Goal: Task Accomplishment & Management: Manage account settings

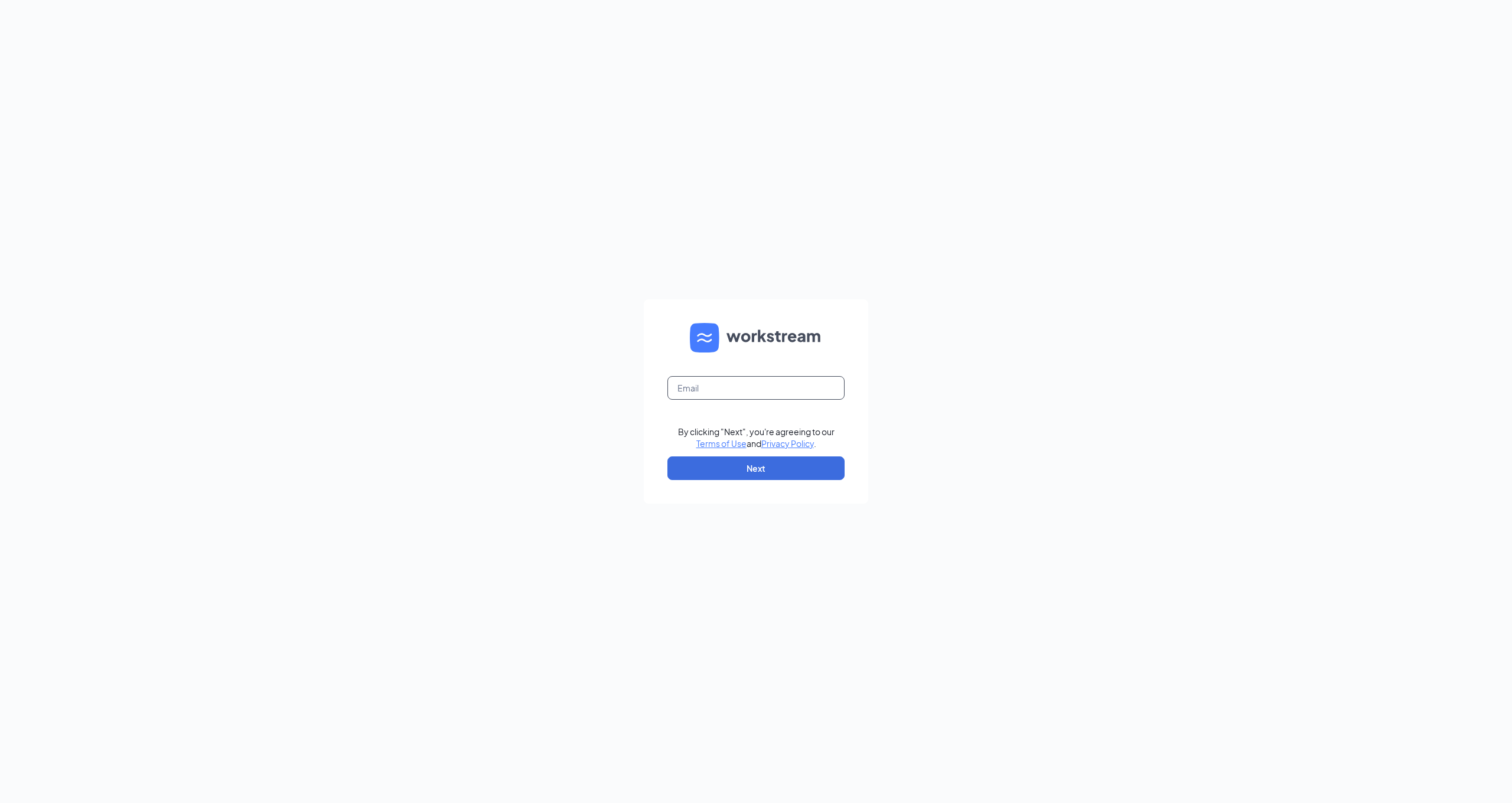
type input "tonya@greencastleace.com"
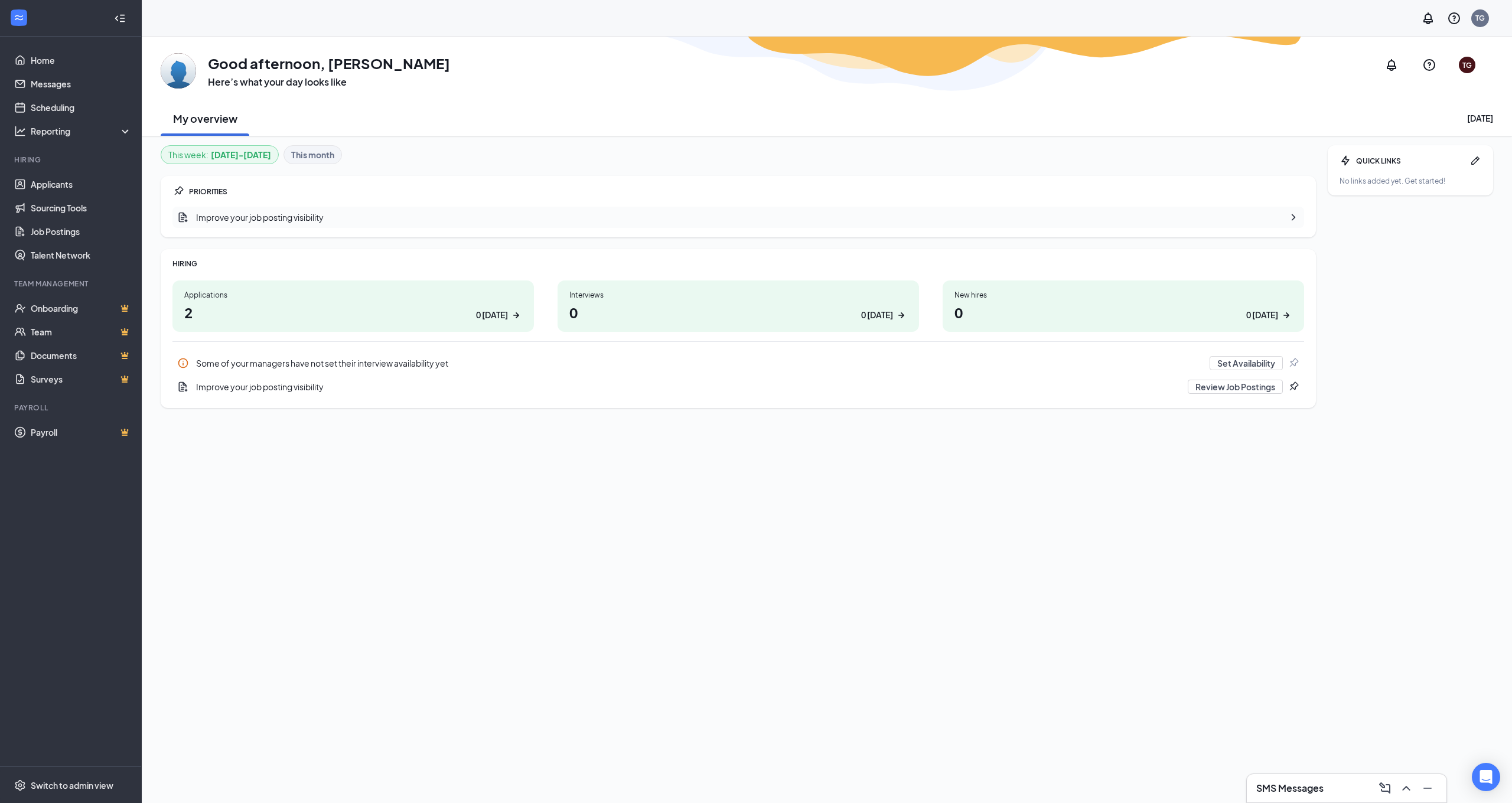
click at [211, 315] on h1 "2 0 today" at bounding box center [354, 312] width 338 height 20
click at [1268, 367] on button "Set Availability" at bounding box center [1246, 363] width 73 height 14
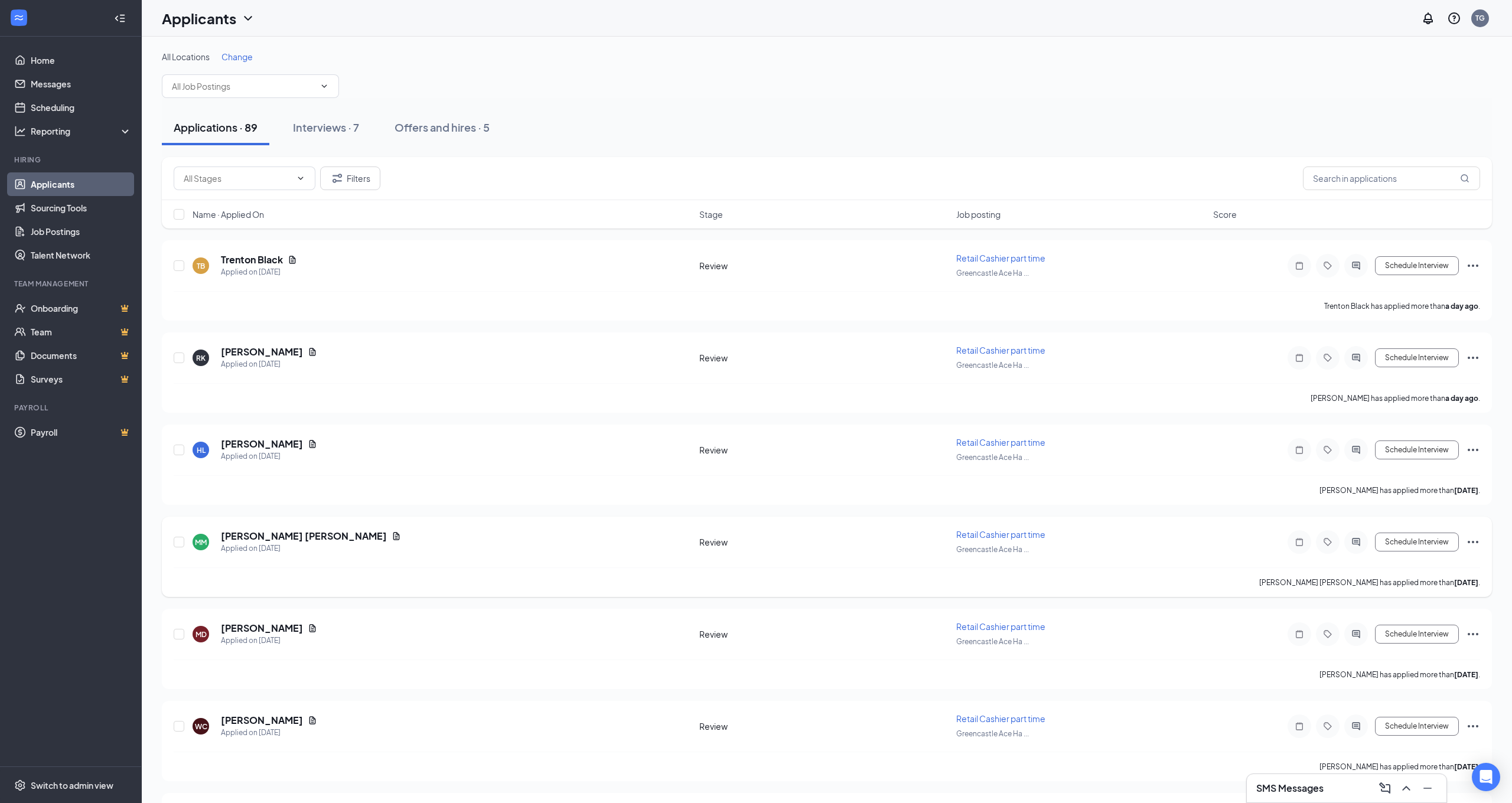
click at [1472, 542] on icon "Ellipses" at bounding box center [1473, 542] width 11 height 2
click at [257, 539] on h5 "[PERSON_NAME] [PERSON_NAME]" at bounding box center [304, 536] width 166 height 13
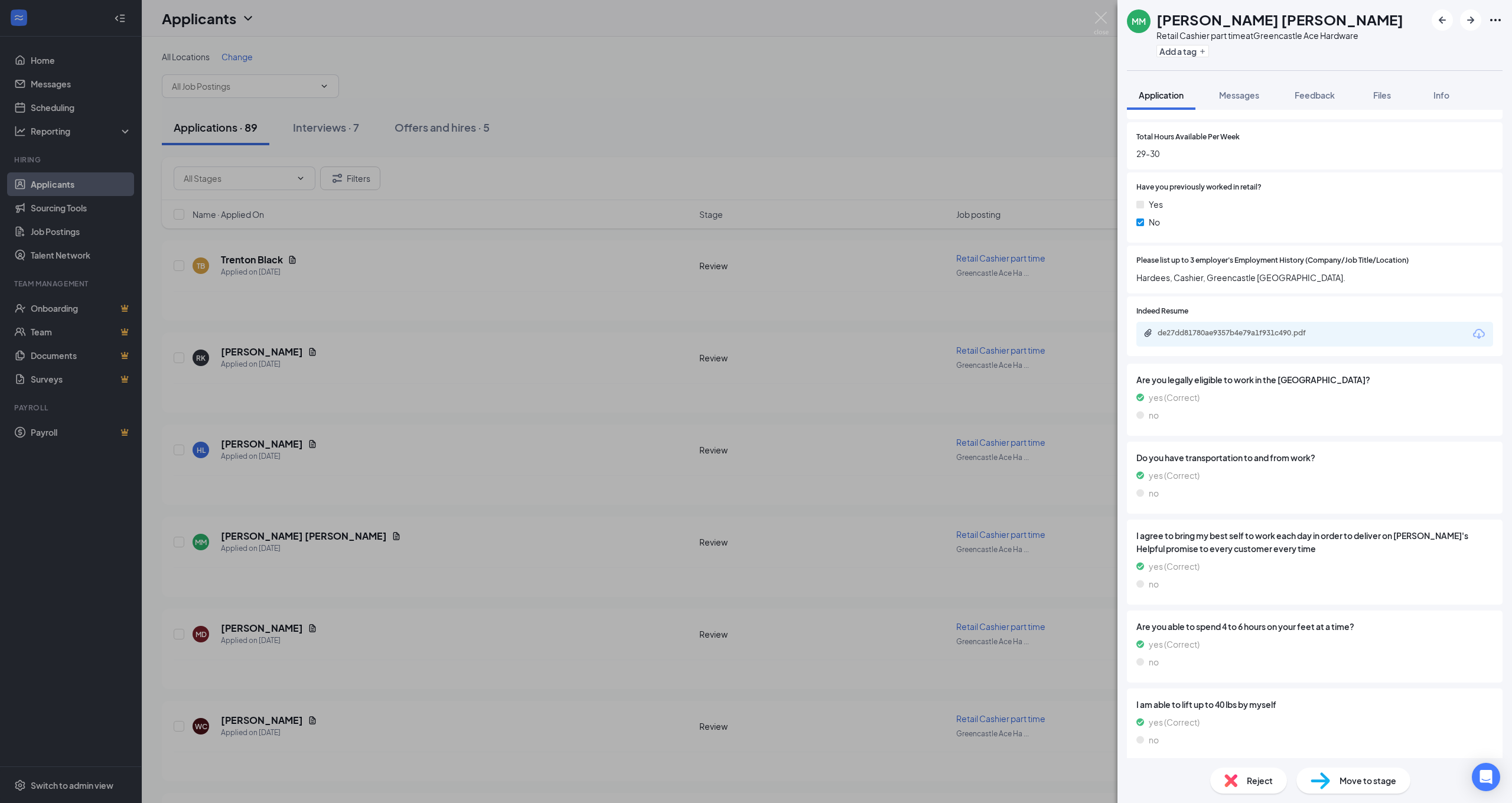
scroll to position [501, 0]
click at [1216, 329] on div "de27dd81780ae9357b4e79a1f931c490.pdf" at bounding box center [1240, 333] width 165 height 9
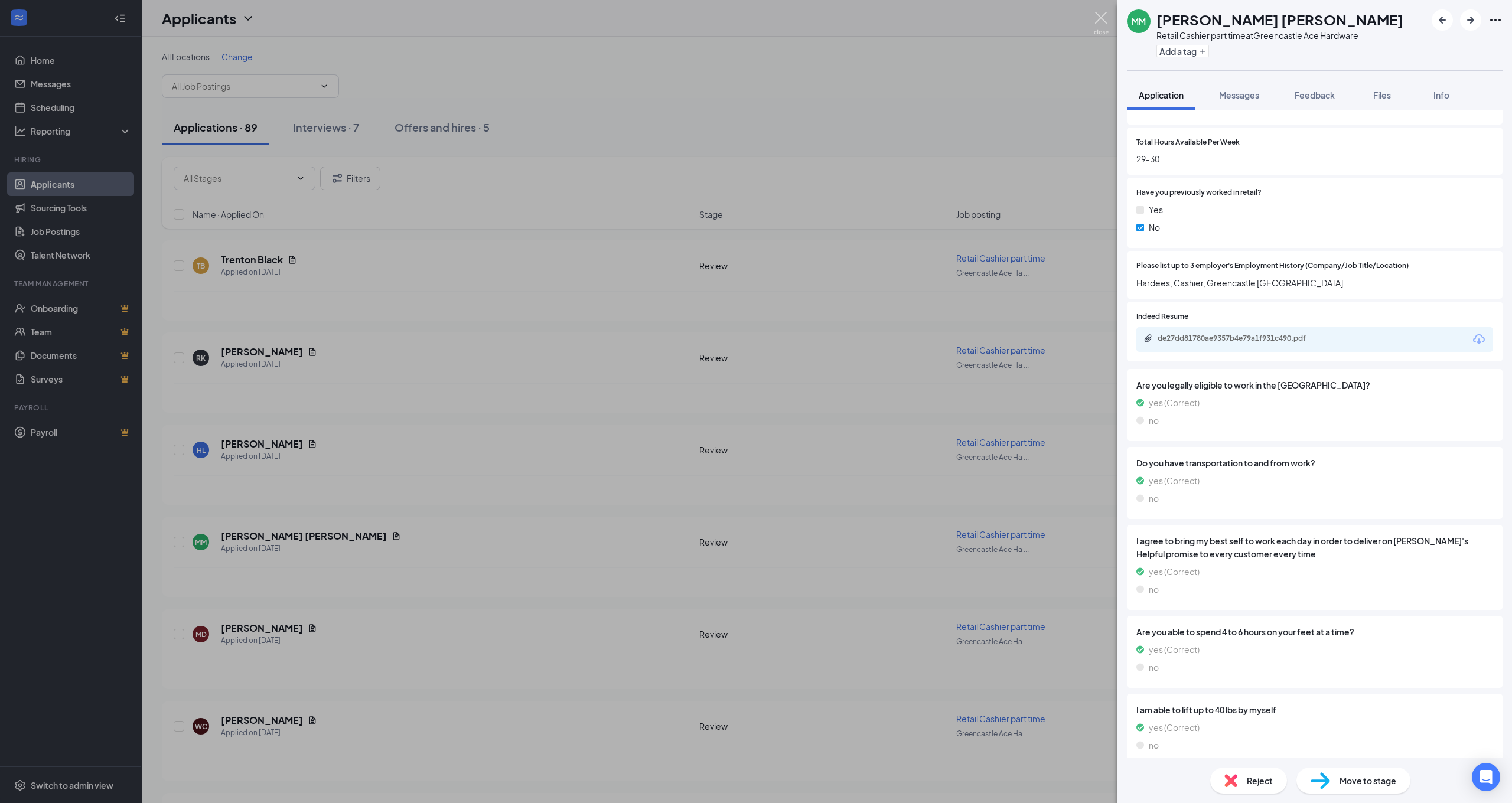
click at [1103, 17] on img at bounding box center [1101, 23] width 15 height 23
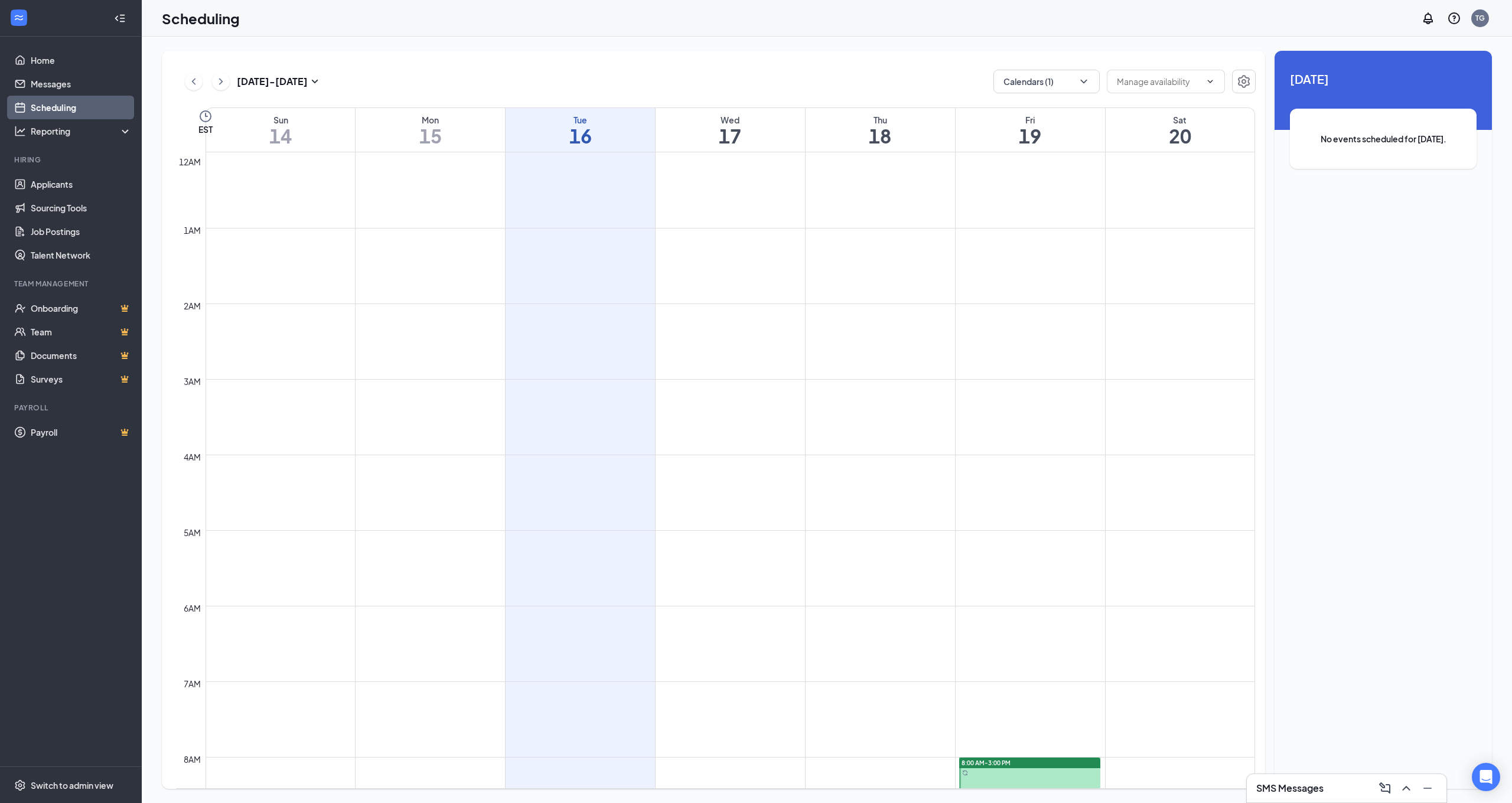
scroll to position [581, 0]
